Goal: Navigation & Orientation: Go to known website

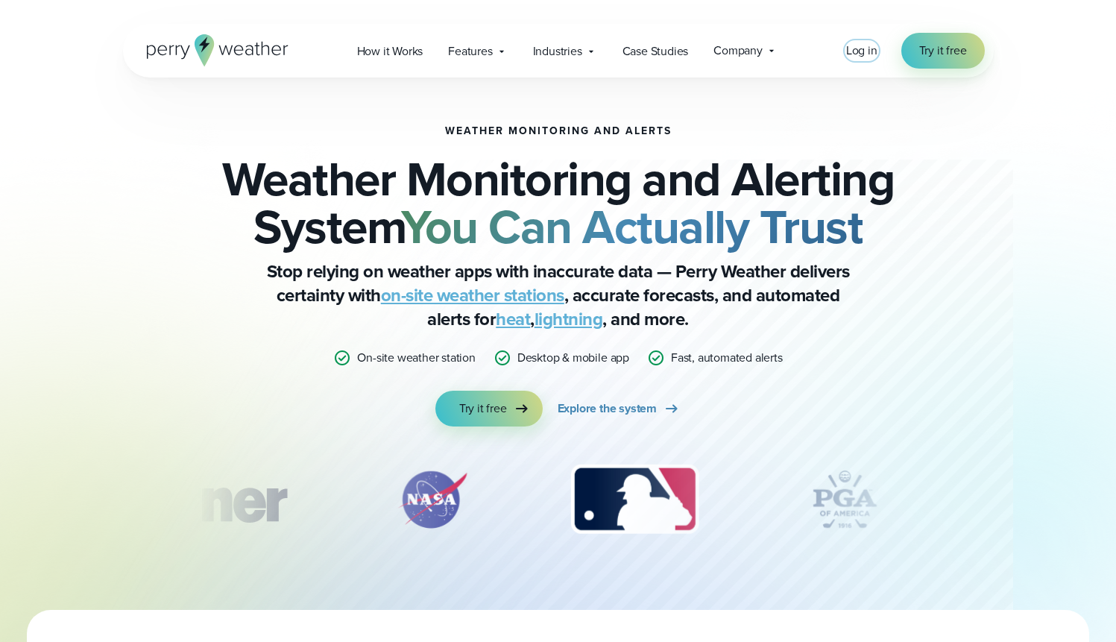
click at [860, 56] on span "Log in" at bounding box center [861, 50] width 31 height 17
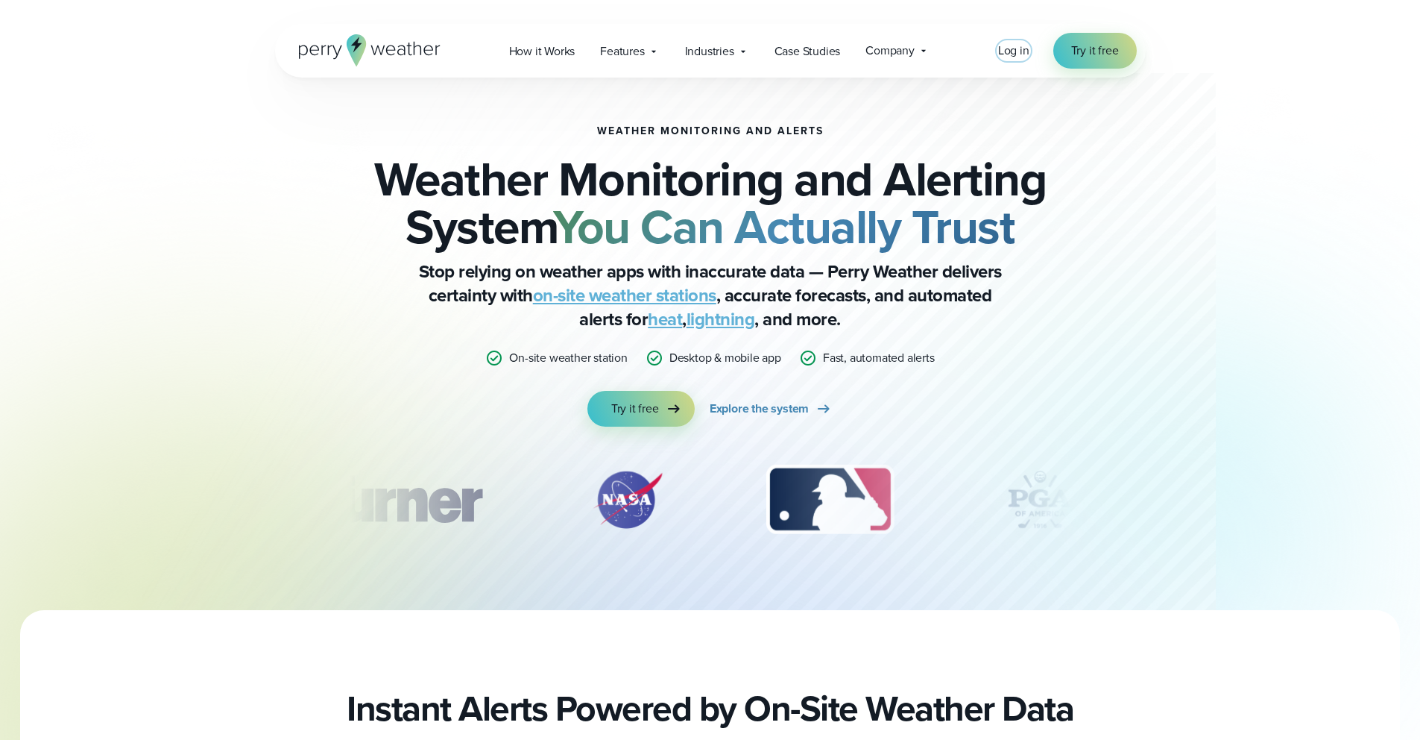
click at [1019, 52] on span "Log in" at bounding box center [1013, 50] width 31 height 17
